Goal: Check status: Check status

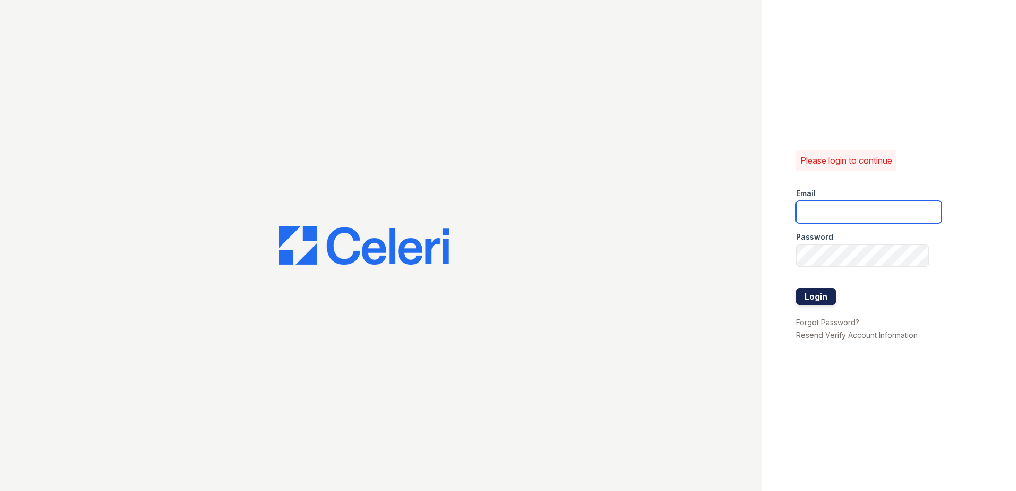
type input "arriverollingoaks@trinity-pm.com"
click at [810, 299] on button "Login" at bounding box center [816, 296] width 40 height 17
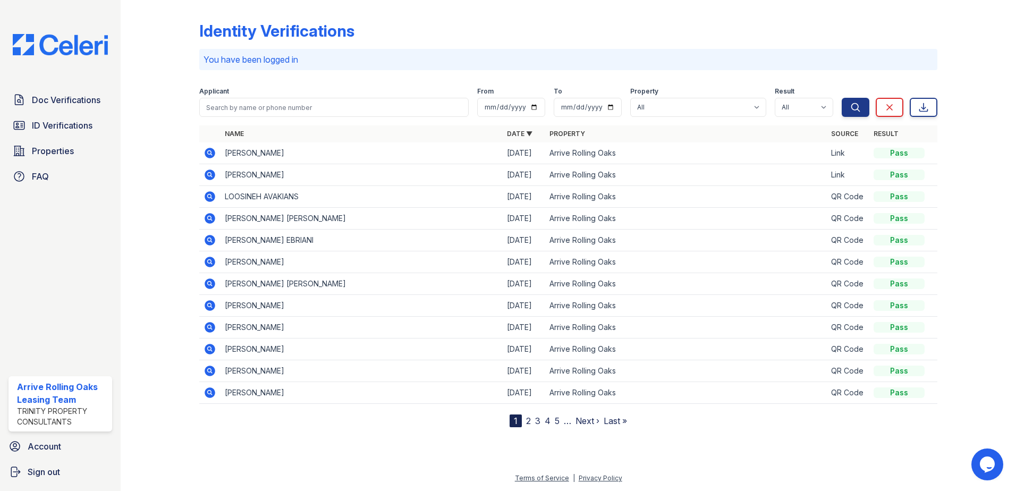
click at [212, 155] on icon at bounding box center [210, 153] width 13 height 13
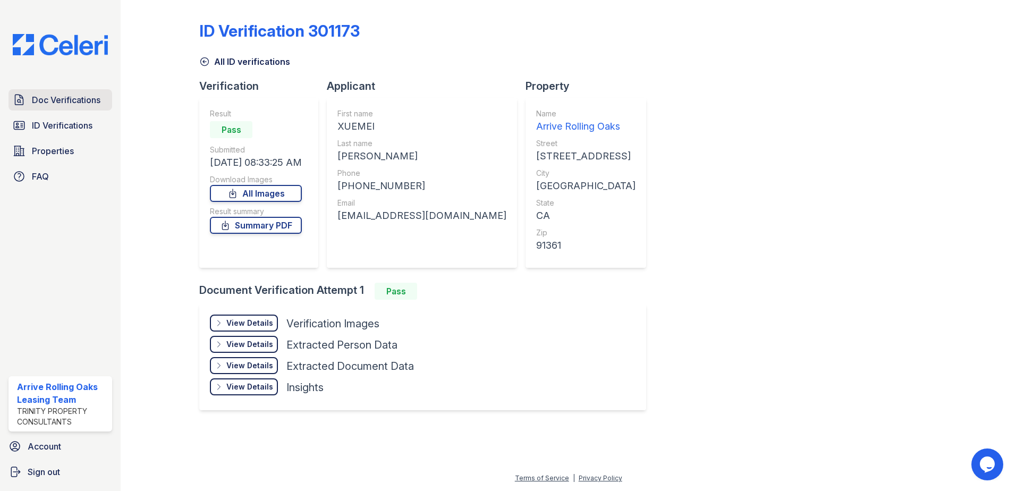
click at [70, 105] on span "Doc Verifications" at bounding box center [66, 100] width 69 height 13
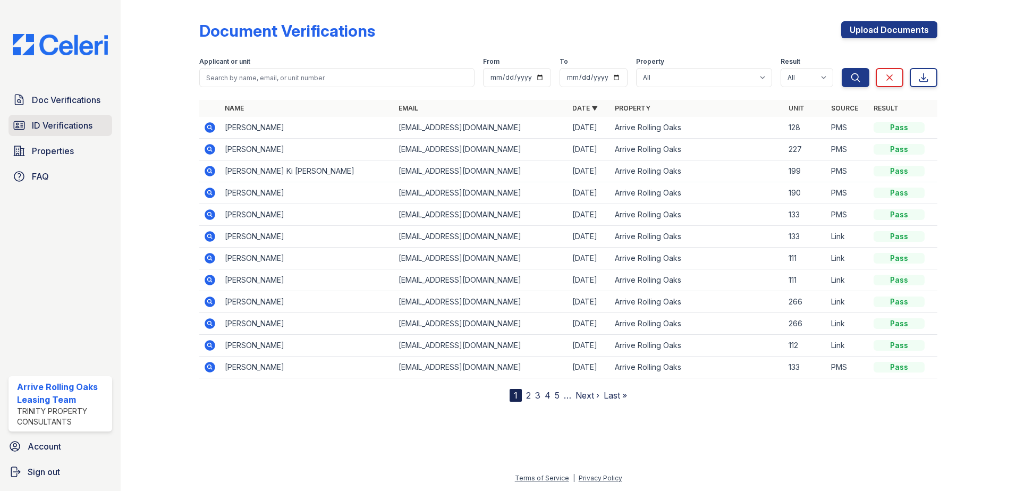
click at [93, 119] on span "ID Verifications" at bounding box center [62, 125] width 61 height 13
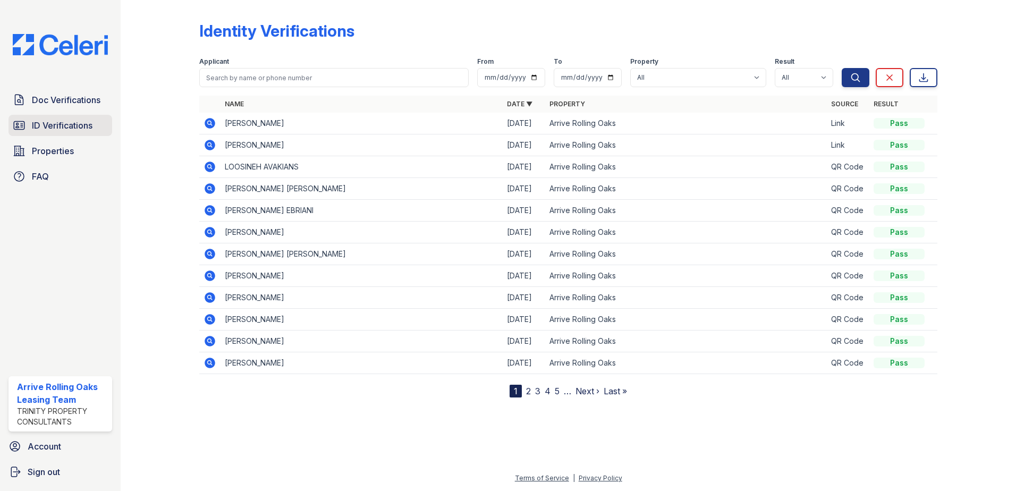
click at [61, 131] on span "ID Verifications" at bounding box center [62, 125] width 61 height 13
click at [61, 130] on span "ID Verifications" at bounding box center [62, 125] width 61 height 13
